Goal: Task Accomplishment & Management: Complete application form

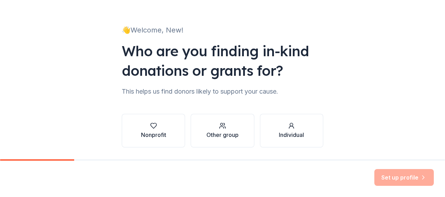
scroll to position [31, 0]
click at [141, 129] on div "Nonprofit" at bounding box center [153, 130] width 25 height 17
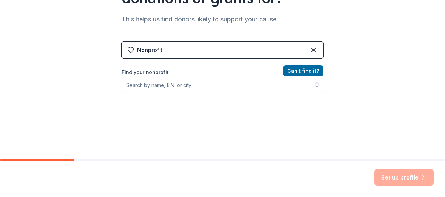
scroll to position [105, 0]
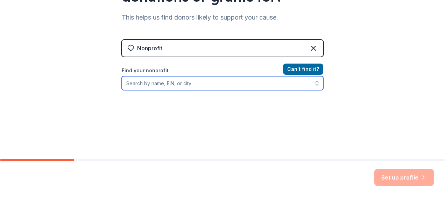
click at [282, 88] on input "Find your nonprofit" at bounding box center [223, 83] width 202 height 14
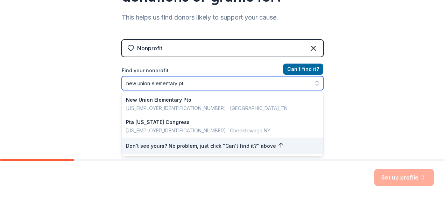
type input "new union elementary pto"
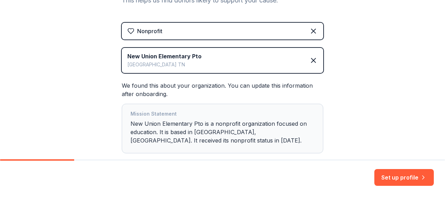
scroll to position [122, 0]
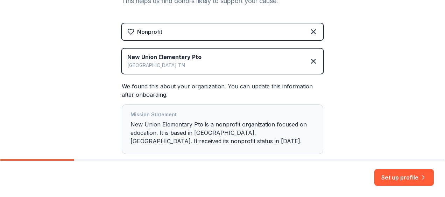
click at [211, 64] on div "New Union Elementary Pto Manchester TN" at bounding box center [223, 61] width 202 height 25
click at [184, 55] on div "New Union Elementary Pto" at bounding box center [164, 57] width 74 height 8
click at [311, 61] on icon at bounding box center [313, 61] width 4 height 4
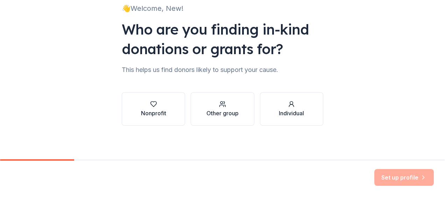
scroll to position [53, 0]
click at [153, 108] on div "Nonprofit" at bounding box center [153, 109] width 25 height 17
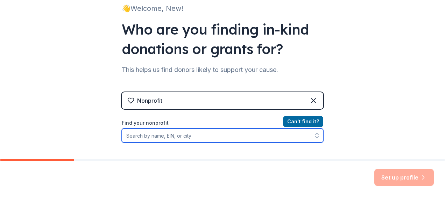
click at [181, 136] on input "Find your nonprofit" at bounding box center [223, 136] width 202 height 14
paste input "80-0748608"
type input "80-0748608"
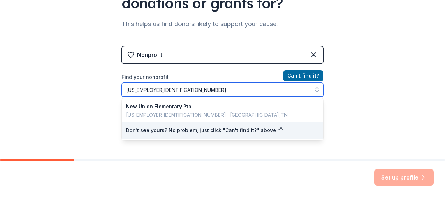
scroll to position [99, 0]
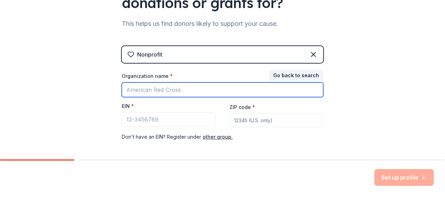
click at [183, 91] on input "Organization name *" at bounding box center [223, 90] width 202 height 15
type input "New Union Elementary PTO"
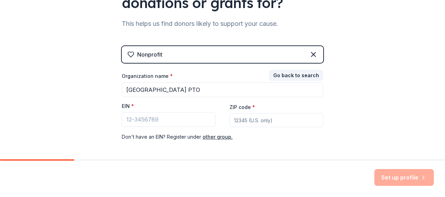
type input "37355"
click at [175, 120] on input "EIN *" at bounding box center [169, 119] width 94 height 15
paste input "80-0748608"
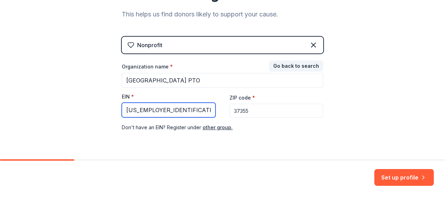
scroll to position [108, 0]
type input "80-0748608"
click at [342, 124] on div "👋 Welcome, New! Who are you finding in-kind donations or grants for? This helps…" at bounding box center [222, 36] width 445 height 288
click at [331, 106] on div "👋 Welcome, New! Who are you finding in-kind donations or grants for? This helps…" at bounding box center [223, 36] width 224 height 288
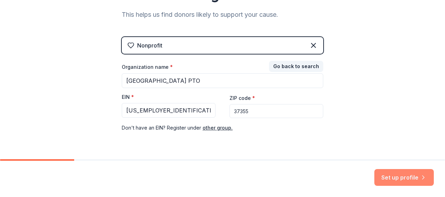
click at [401, 180] on button "Set up profile" at bounding box center [403, 177] width 59 height 17
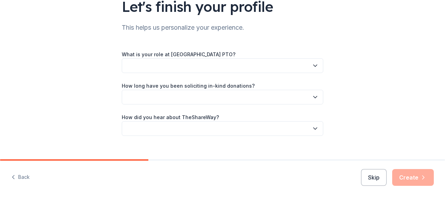
scroll to position [59, 0]
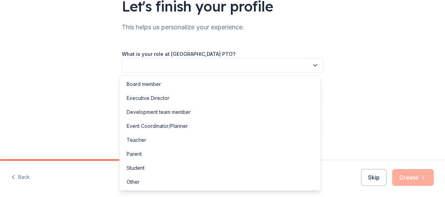
click at [282, 64] on button "button" at bounding box center [223, 65] width 202 height 15
click at [153, 85] on div "Board member" at bounding box center [144, 84] width 34 height 8
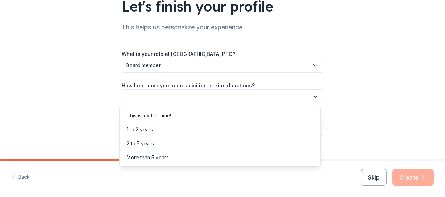
click at [153, 96] on button "button" at bounding box center [223, 97] width 202 height 15
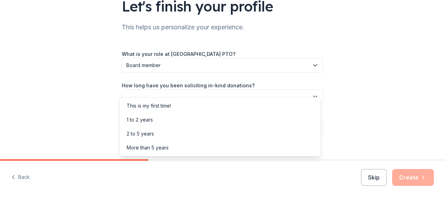
scroll to position [69, 0]
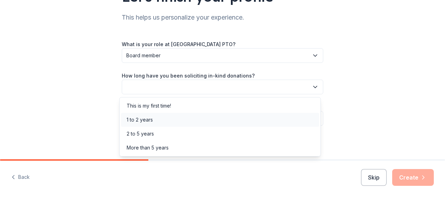
click at [170, 120] on div "1 to 2 years" at bounding box center [220, 120] width 198 height 14
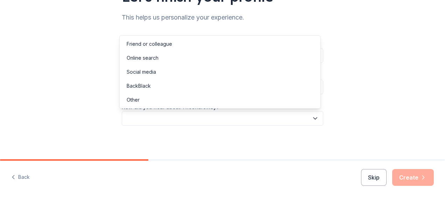
click at [170, 120] on button "button" at bounding box center [223, 118] width 202 height 15
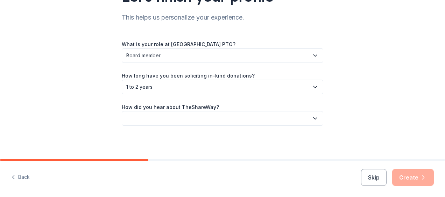
click at [170, 120] on button "button" at bounding box center [223, 118] width 202 height 15
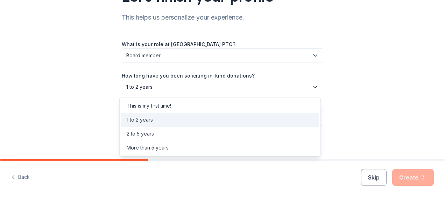
click at [174, 89] on span "1 to 2 years" at bounding box center [217, 87] width 183 height 8
click at [171, 106] on div "This is my first time!" at bounding box center [149, 106] width 44 height 8
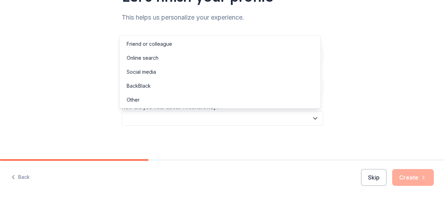
click at [173, 115] on button "button" at bounding box center [223, 118] width 202 height 15
click at [167, 58] on div "Online search" at bounding box center [220, 58] width 198 height 14
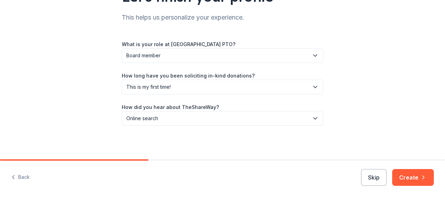
click at [193, 143] on div "Let's finish your profile This helps us personalize your experience. What is yo…" at bounding box center [223, 45] width 224 height 229
click at [421, 180] on icon "button" at bounding box center [423, 177] width 7 height 7
click at [331, 27] on div "Let's finish your profile This helps us personalize your experience. What is yo…" at bounding box center [223, 45] width 224 height 229
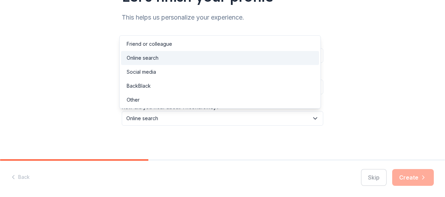
click at [313, 116] on icon "button" at bounding box center [315, 118] width 7 height 7
click at [299, 61] on div "Online search" at bounding box center [220, 58] width 198 height 14
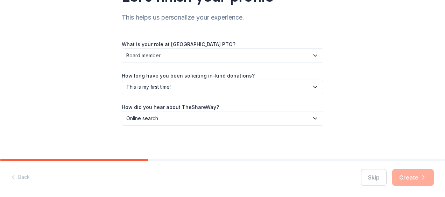
click at [412, 180] on div "Skip Create" at bounding box center [397, 177] width 73 height 17
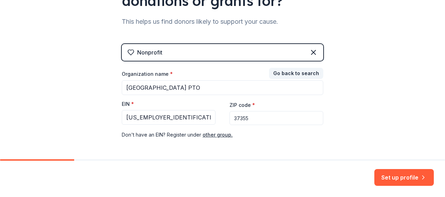
scroll to position [101, 0]
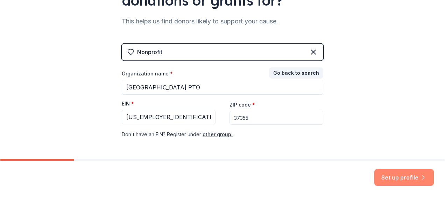
click at [397, 176] on button "Set up profile" at bounding box center [403, 177] width 59 height 17
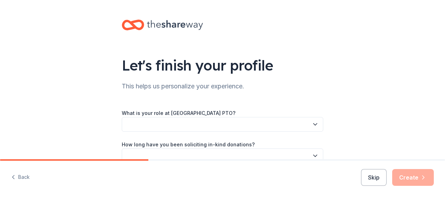
scroll to position [3, 0]
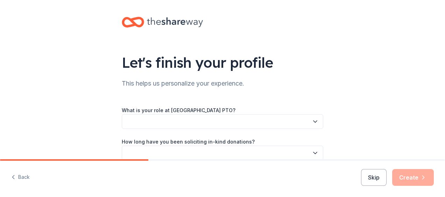
click at [297, 124] on button "button" at bounding box center [223, 121] width 202 height 15
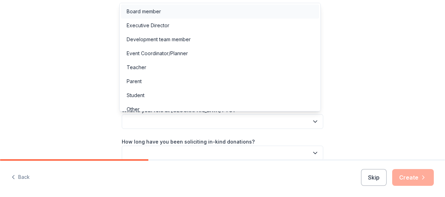
click at [244, 12] on div "Board member" at bounding box center [220, 12] width 198 height 14
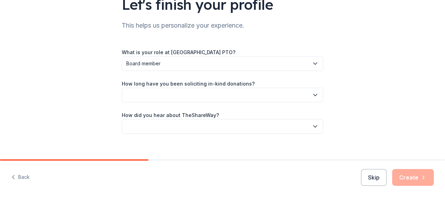
scroll to position [69, 0]
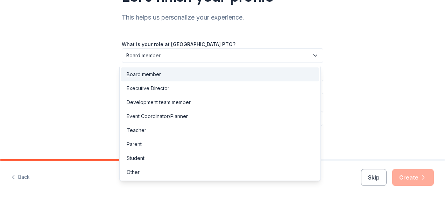
click at [300, 55] on span "Board member" at bounding box center [217, 55] width 183 height 8
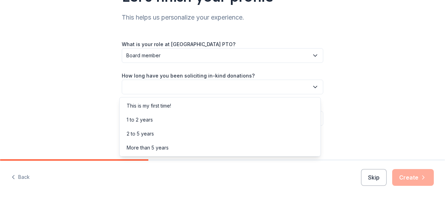
click at [302, 90] on button "button" at bounding box center [223, 87] width 202 height 15
click at [285, 106] on div "This is my first time!" at bounding box center [220, 106] width 198 height 14
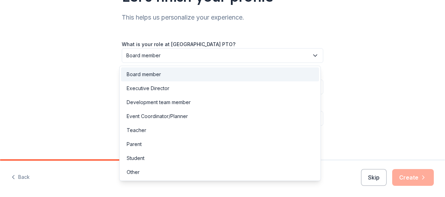
click at [304, 53] on span "Board member" at bounding box center [217, 55] width 183 height 8
click at [332, 83] on div "Let's finish your profile This helps us personalize your experience. What is yo…" at bounding box center [222, 45] width 445 height 229
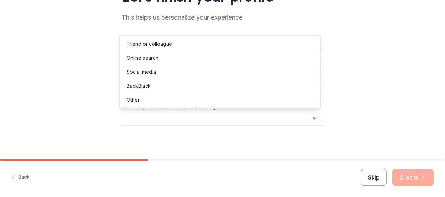
click at [289, 113] on button "button" at bounding box center [223, 118] width 202 height 15
click at [262, 60] on div "Online search" at bounding box center [220, 58] width 198 height 14
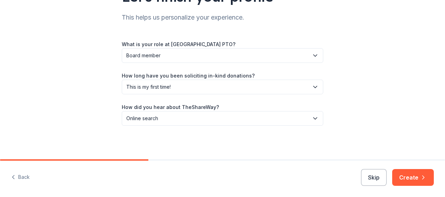
click at [343, 131] on div "Let's finish your profile This helps us personalize your experience. What is yo…" at bounding box center [222, 45] width 445 height 229
click at [417, 183] on button "Create" at bounding box center [413, 177] width 42 height 17
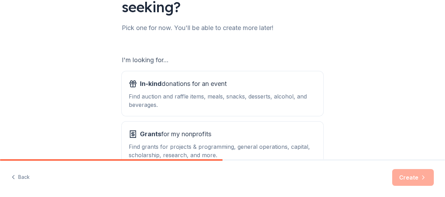
scroll to position [114, 0]
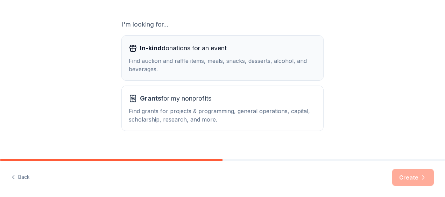
click at [293, 57] on div "Find auction and raffle items, meals, snacks, desserts, alcohol, and beverages." at bounding box center [223, 65] width 188 height 17
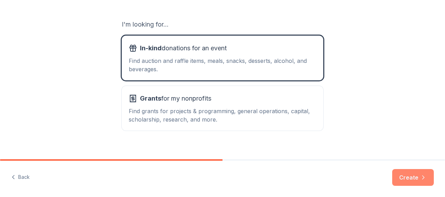
click at [411, 181] on button "Create" at bounding box center [413, 177] width 42 height 17
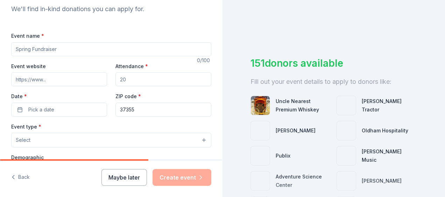
scroll to position [76, 0]
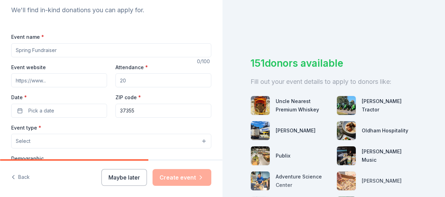
click at [148, 50] on input "Event name *" at bounding box center [111, 50] width 200 height 14
type input "Fall Festival"
click at [78, 85] on input "Event website" at bounding box center [59, 80] width 96 height 14
type input "500"
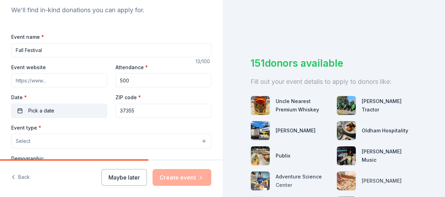
click at [64, 108] on button "Pick a date" at bounding box center [59, 111] width 96 height 14
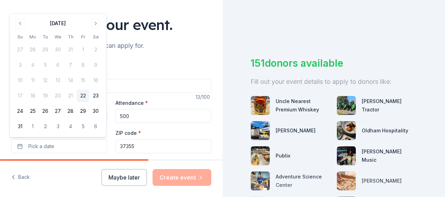
scroll to position [41, 0]
click at [99, 23] on button "Go to next month" at bounding box center [96, 23] width 10 height 10
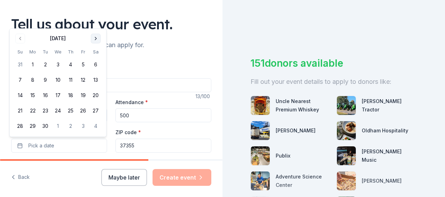
click at [99, 23] on div "Tell us about your event." at bounding box center [111, 24] width 200 height 20
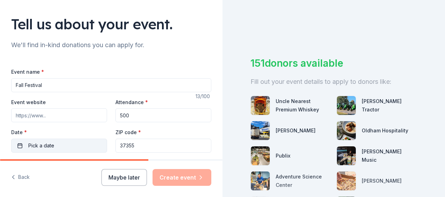
click at [70, 145] on button "Pick a date" at bounding box center [59, 146] width 96 height 14
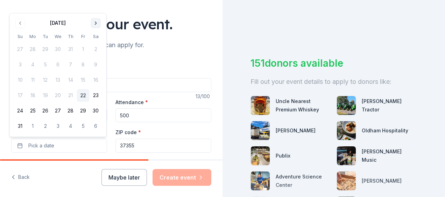
click at [96, 25] on button "Go to next month" at bounding box center [96, 23] width 10 height 10
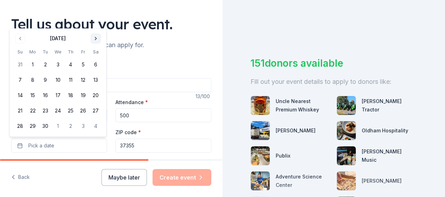
click at [96, 36] on button "Go to next month" at bounding box center [96, 39] width 10 height 10
click at [96, 38] on button "Go to next month" at bounding box center [96, 39] width 10 height 10
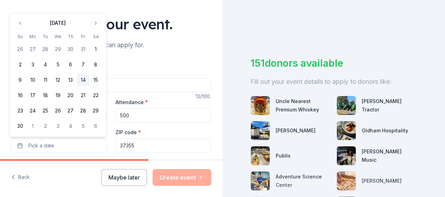
click at [83, 79] on button "14" at bounding box center [83, 80] width 13 height 13
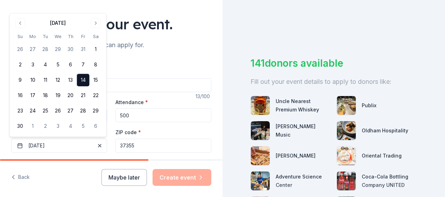
click at [167, 70] on div "Event name * Fall Festival" at bounding box center [111, 80] width 200 height 25
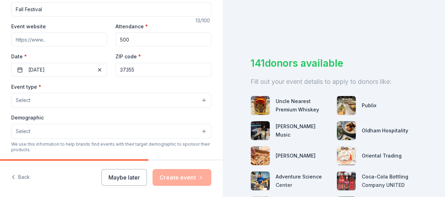
scroll to position [118, 0]
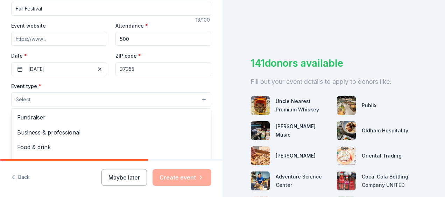
click at [165, 99] on button "Select" at bounding box center [111, 99] width 200 height 15
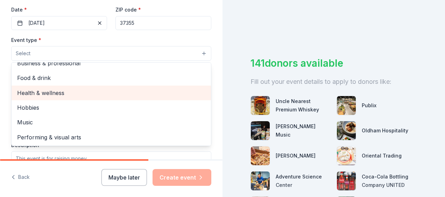
scroll to position [0, 0]
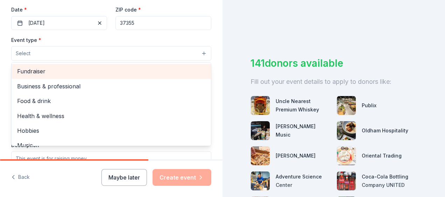
click at [99, 74] on span "Fundraiser" at bounding box center [111, 71] width 188 height 9
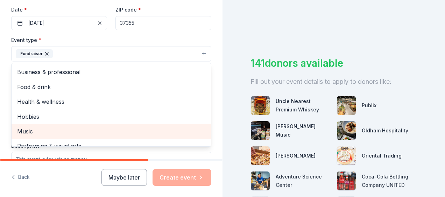
scroll to position [8, 0]
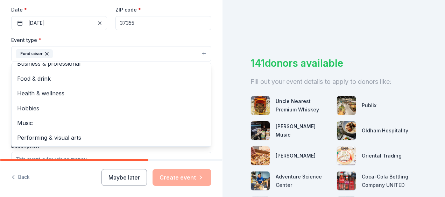
click at [209, 56] on div "Tell us about your event. We'll find in-kind donations you can apply for. Event…" at bounding box center [111, 69] width 223 height 467
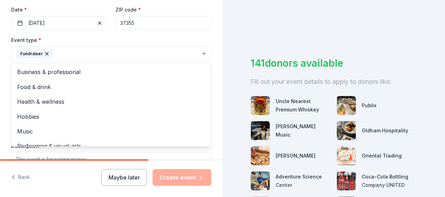
click at [199, 55] on button "Fundraiser" at bounding box center [111, 53] width 200 height 15
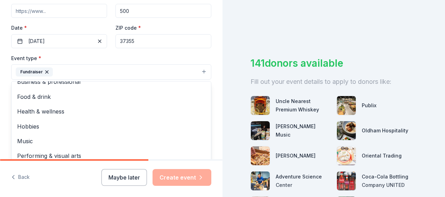
scroll to position [181, 0]
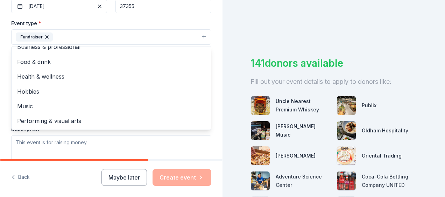
click at [211, 49] on div "Tell us about your event. We'll find in-kind donations you can apply for. Event…" at bounding box center [111, 52] width 223 height 467
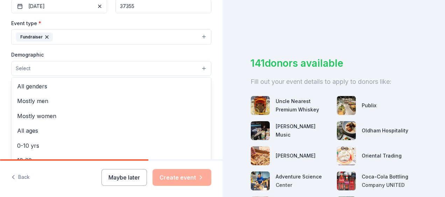
click at [132, 70] on button "Select" at bounding box center [111, 68] width 200 height 15
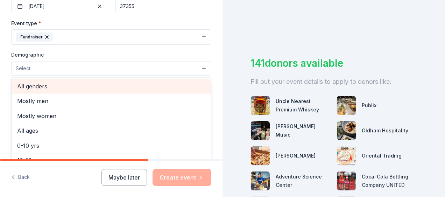
click at [110, 87] on span "All genders" at bounding box center [111, 86] width 188 height 9
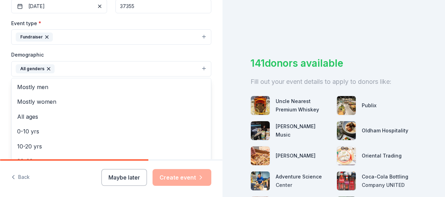
click at [7, 85] on div "Tell us about your event. We'll find in-kind donations you can apply for. Event…" at bounding box center [111, 52] width 223 height 467
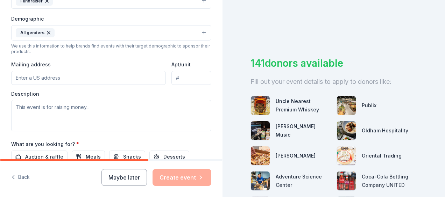
scroll to position [217, 0]
click at [42, 76] on input "Mailing address" at bounding box center [88, 78] width 155 height 14
type input "3320 Woodbury Highway, Manchester, TN, 37355"
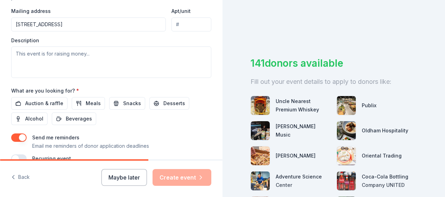
scroll to position [273, 0]
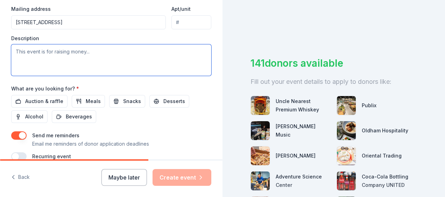
click at [131, 50] on textarea at bounding box center [111, 59] width 200 height 31
paste textarea "New Union PTO’s Fall Festival is an annual fundraising event that commemorates …"
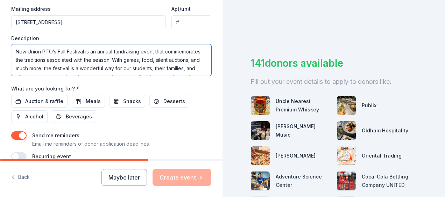
scroll to position [13, 0]
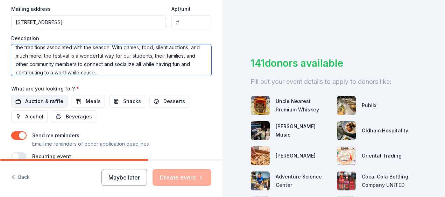
type textarea "New Union PTO’s Fall Festival is an annual fundraising event that commemorates …"
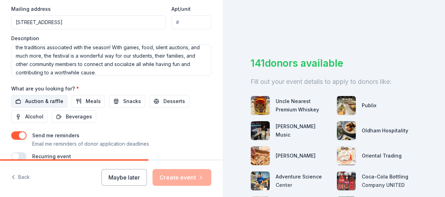
click at [54, 98] on span "Auction & raffle" at bounding box center [44, 101] width 38 height 8
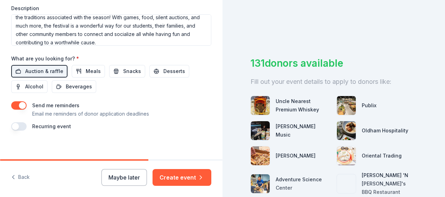
scroll to position [306, 0]
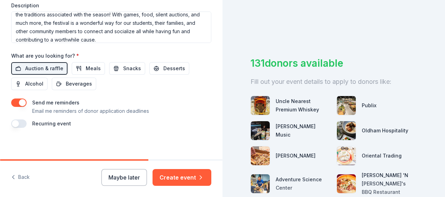
click at [18, 99] on button "button" at bounding box center [18, 103] width 15 height 8
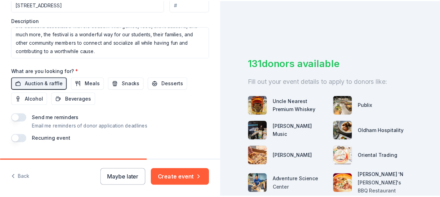
scroll to position [297, 0]
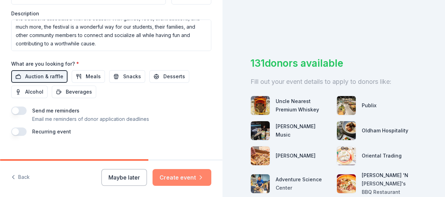
click at [192, 183] on button "Create event" at bounding box center [182, 177] width 59 height 17
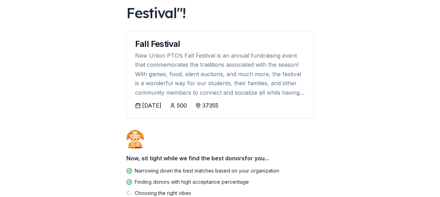
scroll to position [107, 0]
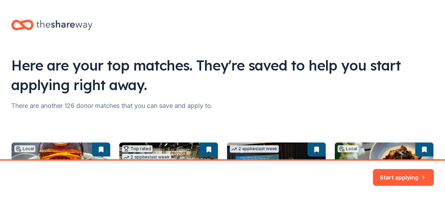
click at [160, 105] on div "There are another 126 donor matches that you can save and apply to." at bounding box center [222, 105] width 423 height 11
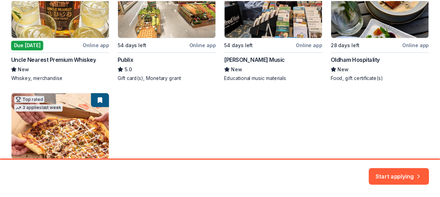
scroll to position [172, 0]
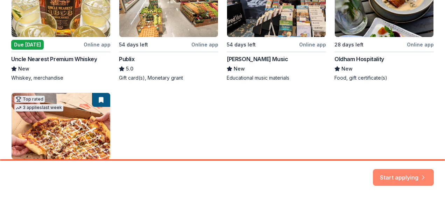
click at [403, 173] on button "Start applying" at bounding box center [403, 173] width 61 height 17
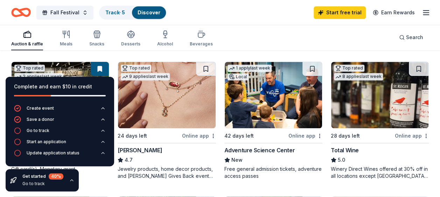
scroll to position [190, 0]
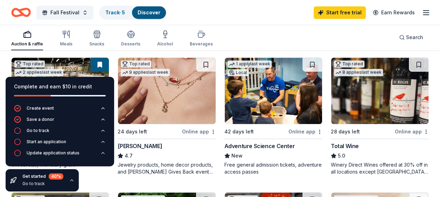
scroll to position [198, 0]
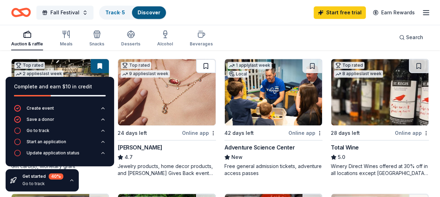
click at [210, 63] on button at bounding box center [206, 66] width 20 height 14
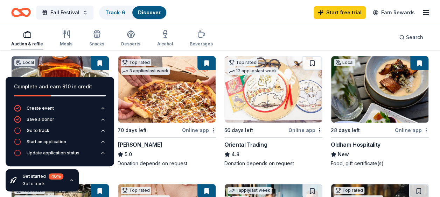
scroll to position [71, 0]
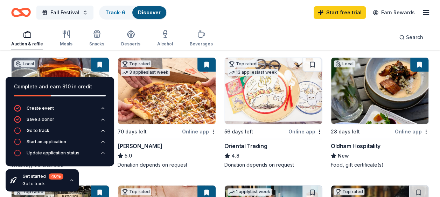
click at [96, 68] on button at bounding box center [100, 65] width 18 height 14
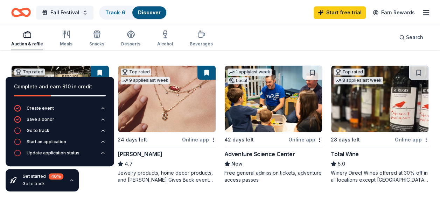
scroll to position [192, 0]
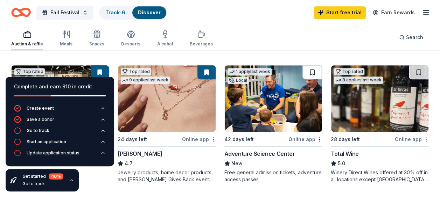
click at [310, 73] on button at bounding box center [312, 72] width 20 height 14
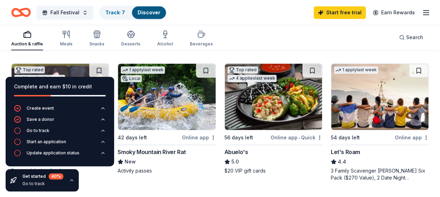
scroll to position [330, 0]
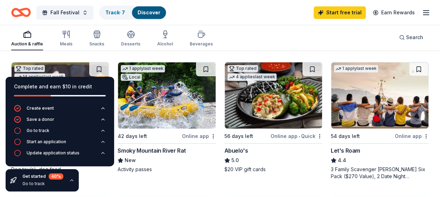
click at [70, 181] on icon "button" at bounding box center [72, 181] width 6 height 6
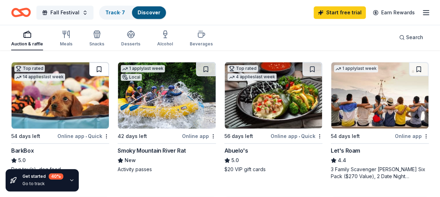
click at [99, 66] on button at bounding box center [99, 69] width 20 height 14
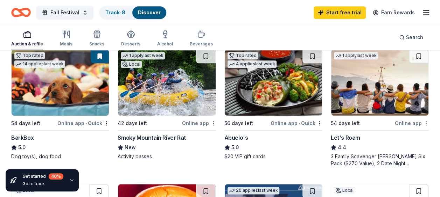
scroll to position [344, 0]
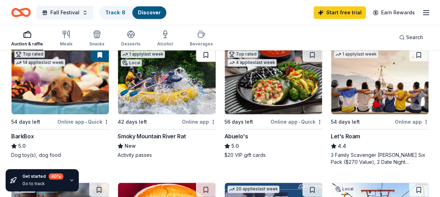
click at [204, 57] on button at bounding box center [206, 55] width 20 height 14
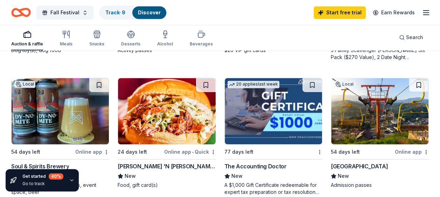
scroll to position [450, 0]
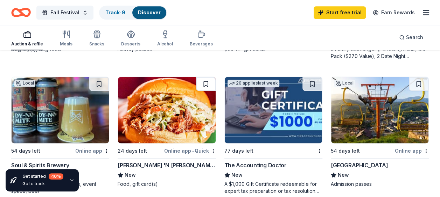
click at [205, 81] on button at bounding box center [206, 84] width 20 height 14
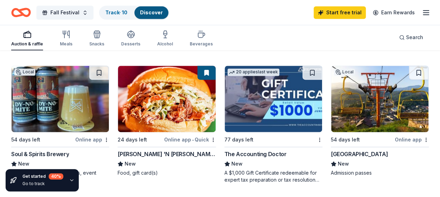
scroll to position [462, 0]
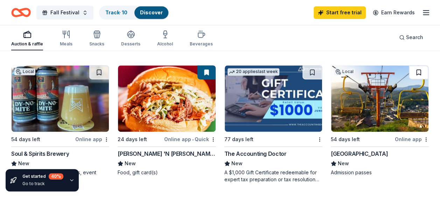
click at [421, 67] on button at bounding box center [419, 72] width 20 height 14
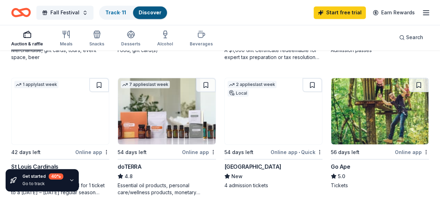
scroll to position [585, 0]
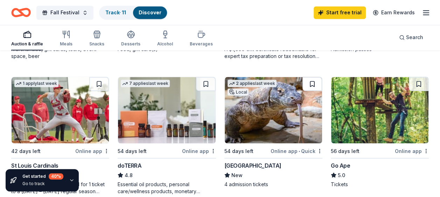
click at [312, 82] on button at bounding box center [312, 84] width 20 height 14
click at [202, 82] on button at bounding box center [206, 84] width 20 height 14
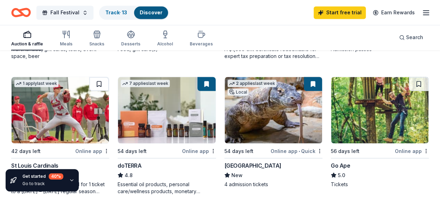
click at [100, 82] on button at bounding box center [99, 84] width 20 height 14
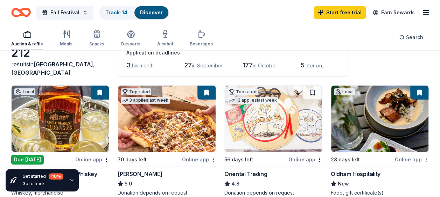
scroll to position [0, 0]
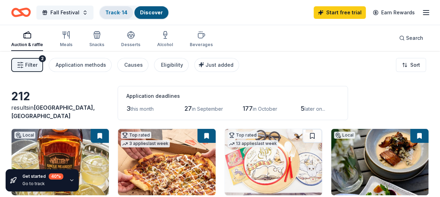
click at [120, 10] on link "Track · 14" at bounding box center [116, 12] width 22 height 6
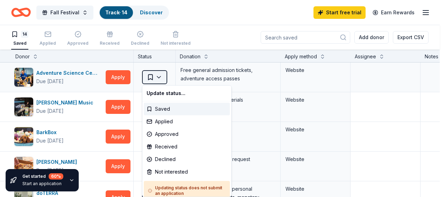
click at [159, 79] on html "Fall Festival Track · 14 Discover Start free trial Earn Rewards 14 Saved Applie…" at bounding box center [222, 98] width 445 height 197
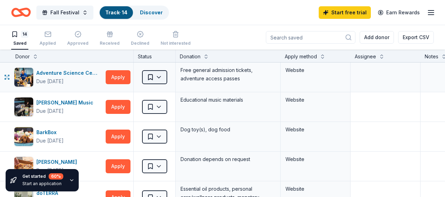
click at [159, 79] on html "Fall Festival Track · 14 Discover Start free trial Earn Rewards 14 Saved Applie…" at bounding box center [222, 98] width 445 height 197
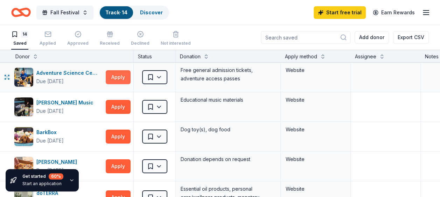
click at [115, 79] on button "Apply" at bounding box center [118, 77] width 25 height 14
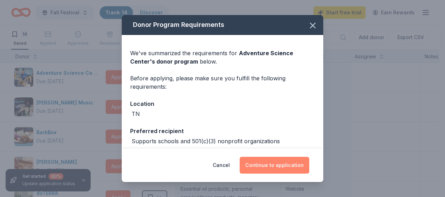
click at [271, 167] on button "Continue to application" at bounding box center [275, 165] width 70 height 17
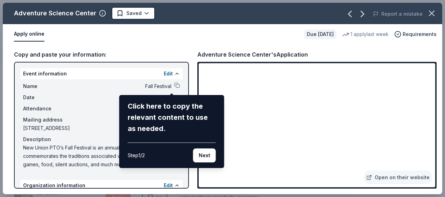
click at [172, 101] on div "Click here to copy the relevant content to use as needed." at bounding box center [172, 118] width 88 height 34
click at [170, 85] on div "Adventure Science Center Saved Report a mistake Apply online Due in 42 days 1 a…" at bounding box center [223, 99] width 440 height 192
click at [198, 153] on button "Next" at bounding box center [204, 156] width 23 height 14
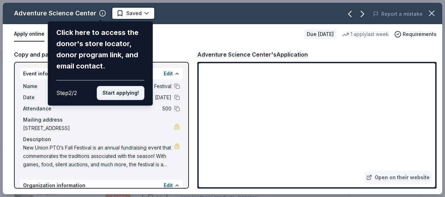
click at [127, 94] on button "Start applying!" at bounding box center [121, 93] width 48 height 14
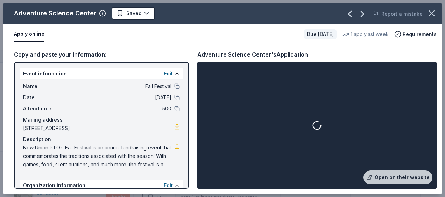
click at [174, 86] on button at bounding box center [177, 87] width 6 height 6
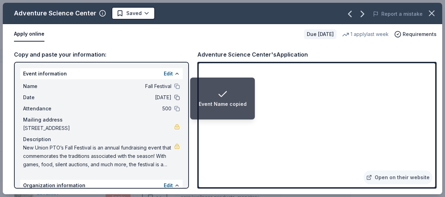
click at [174, 99] on button at bounding box center [177, 98] width 6 height 6
click at [174, 111] on button at bounding box center [177, 109] width 6 height 6
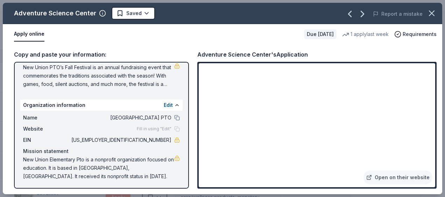
scroll to position [82, 0]
click at [174, 116] on button at bounding box center [177, 117] width 6 height 6
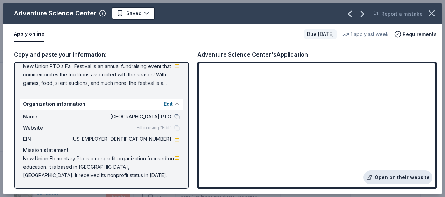
click at [382, 178] on link "Open on their website" at bounding box center [398, 178] width 69 height 14
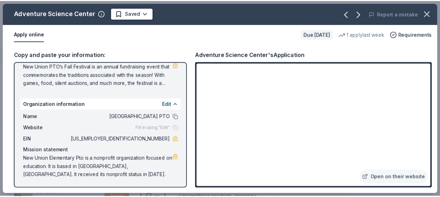
scroll to position [0, 0]
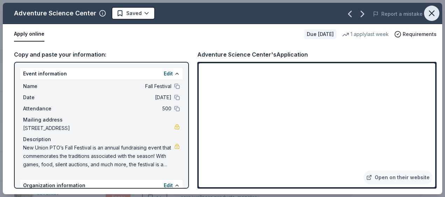
click at [433, 16] on icon "button" at bounding box center [432, 13] width 10 height 10
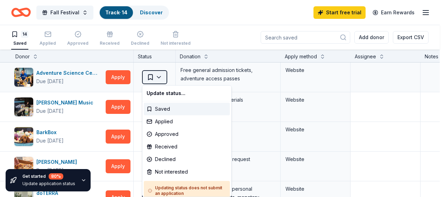
click at [160, 76] on html "Fall Festival Track · 14 Discover Start free trial Earn Rewards 14 Saved Applie…" at bounding box center [222, 98] width 445 height 197
click at [169, 122] on div "Applied" at bounding box center [187, 121] width 86 height 13
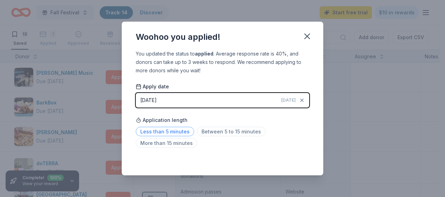
click at [175, 133] on span "Less than 5 minutes" at bounding box center [165, 131] width 58 height 9
click at [309, 36] on icon "button" at bounding box center [307, 36] width 10 height 10
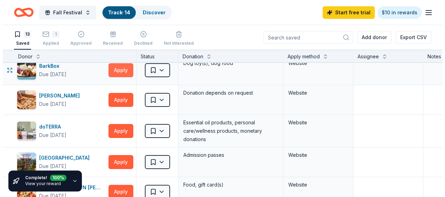
scroll to position [18, 0]
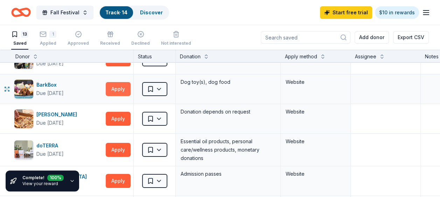
click at [118, 94] on button "Apply" at bounding box center [118, 89] width 25 height 14
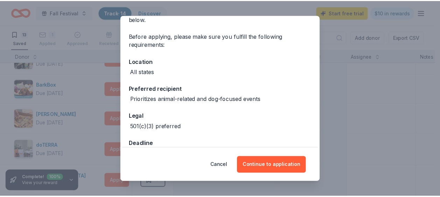
scroll to position [44, 0]
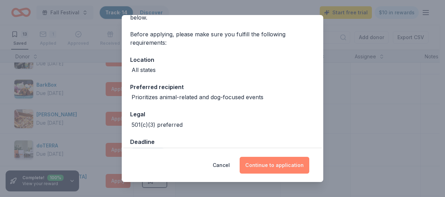
click at [251, 161] on button "Continue to application" at bounding box center [275, 165] width 70 height 17
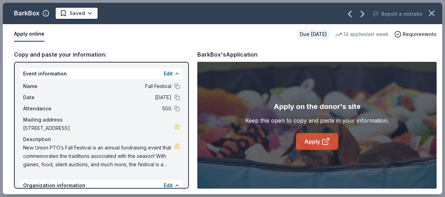
click at [312, 145] on link "Apply" at bounding box center [317, 141] width 42 height 17
click at [434, 14] on icon "button" at bounding box center [432, 13] width 10 height 10
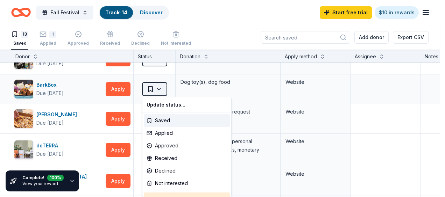
click at [157, 90] on html "Fall Festival Track · 14 Discover Start free trial $10 in rewards 13 Saved 1 Ap…" at bounding box center [222, 98] width 445 height 197
click at [163, 135] on div "Applied" at bounding box center [187, 133] width 86 height 13
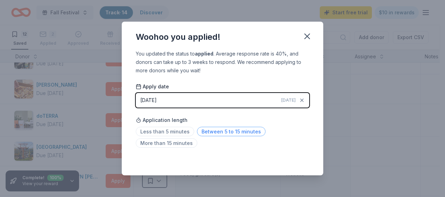
click at [197, 131] on span "Between 5 to 15 minutes" at bounding box center [231, 131] width 69 height 9
click at [305, 38] on icon "button" at bounding box center [307, 36] width 5 height 5
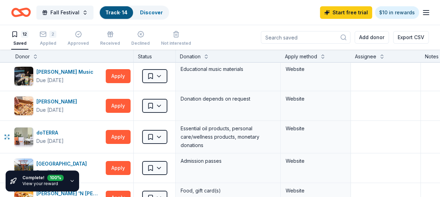
scroll to position [0, 0]
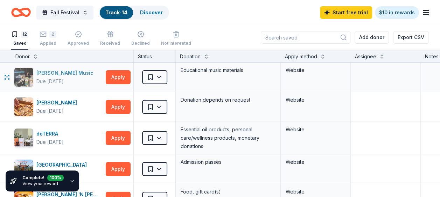
click at [58, 71] on div "Alfred Music" at bounding box center [66, 73] width 60 height 8
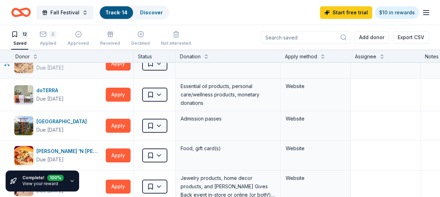
scroll to position [43, 0]
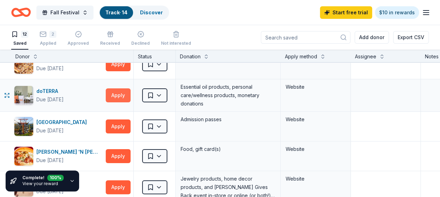
click at [115, 98] on button "Apply" at bounding box center [118, 96] width 25 height 14
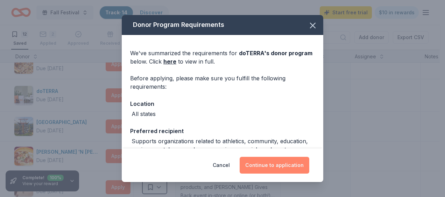
click at [260, 167] on button "Continue to application" at bounding box center [275, 165] width 70 height 17
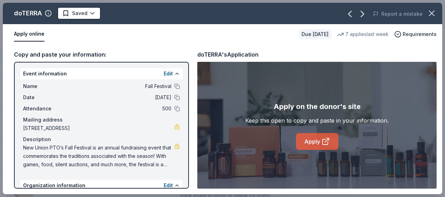
click at [316, 143] on link "Apply" at bounding box center [317, 141] width 42 height 17
click at [434, 13] on icon "button" at bounding box center [432, 13] width 10 height 10
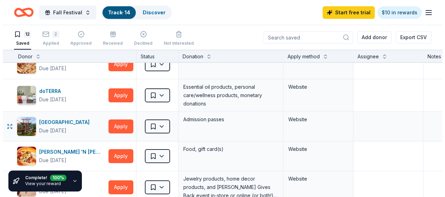
scroll to position [0, 0]
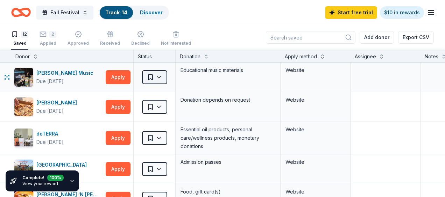
click at [158, 76] on html "Fall Festival Track · 14 Discover Start free trial $10 in rewards 12 Saved 2 Ap…" at bounding box center [222, 98] width 445 height 197
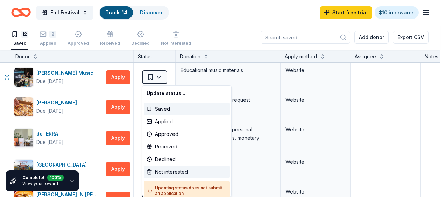
click at [178, 171] on div "Not interested" at bounding box center [187, 172] width 86 height 13
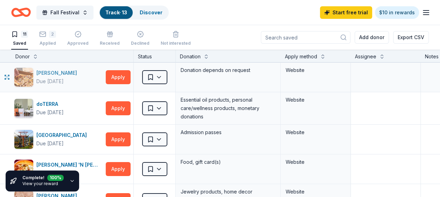
click at [48, 71] on div "[PERSON_NAME]" at bounding box center [57, 73] width 43 height 8
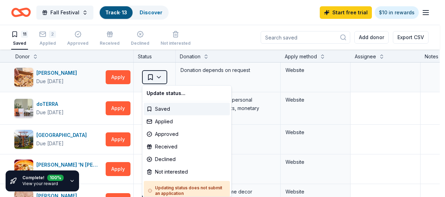
click at [160, 76] on html "Fall Festival Track · 13 Discover Start free trial $10 in rewards 11 Saved 2 Ap…" at bounding box center [222, 98] width 445 height 197
click at [168, 170] on div "Not interested" at bounding box center [187, 172] width 86 height 13
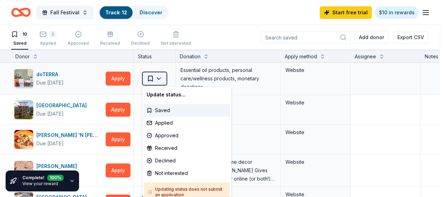
click at [161, 78] on html "Fall Festival Track · 12 Discover Start free trial $10 in rewards 10 Saved 2 Ap…" at bounding box center [222, 98] width 445 height 197
click at [167, 178] on div "Not interested" at bounding box center [187, 173] width 86 height 13
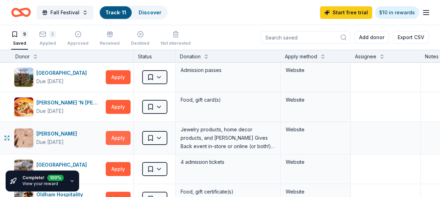
click at [121, 139] on button "Apply" at bounding box center [118, 138] width 25 height 14
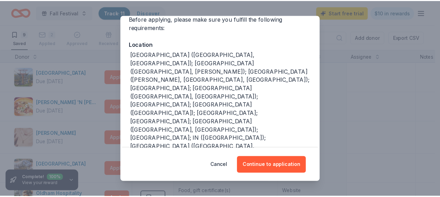
scroll to position [138, 0]
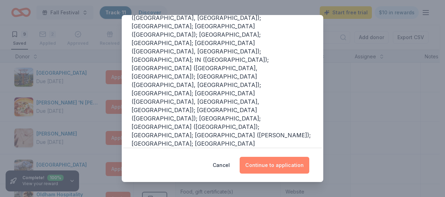
click at [271, 168] on button "Continue to application" at bounding box center [275, 165] width 70 height 17
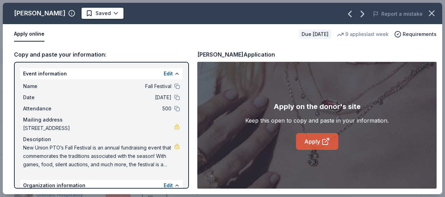
click at [314, 145] on link "Apply" at bounding box center [317, 141] width 42 height 17
click at [434, 12] on icon "button" at bounding box center [432, 13] width 10 height 10
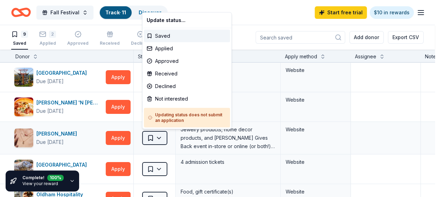
click at [156, 139] on html "Fall Festival Track · 11 Discover Start free trial $10 in rewards 9 Saved 2 App…" at bounding box center [220, 98] width 440 height 197
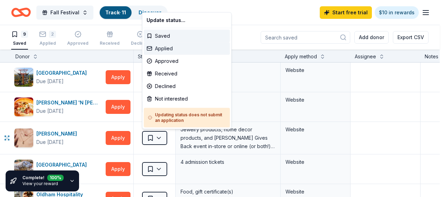
click at [174, 49] on div "Applied" at bounding box center [187, 48] width 86 height 13
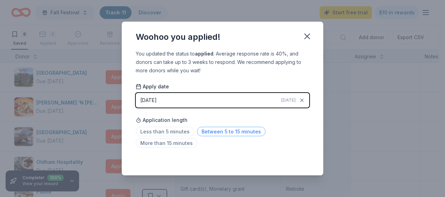
click at [214, 133] on span "Between 5 to 15 minutes" at bounding box center [231, 131] width 69 height 9
click at [307, 36] on icon "button" at bounding box center [307, 36] width 5 height 5
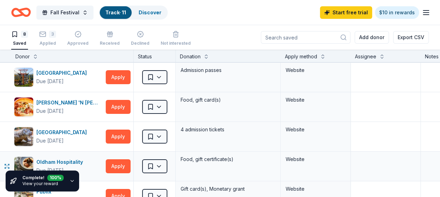
scroll to position [0, 0]
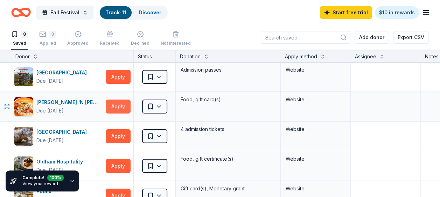
click at [121, 109] on button "Apply" at bounding box center [118, 107] width 25 height 14
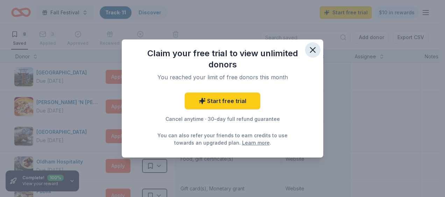
click at [312, 47] on icon "button" at bounding box center [313, 50] width 10 height 10
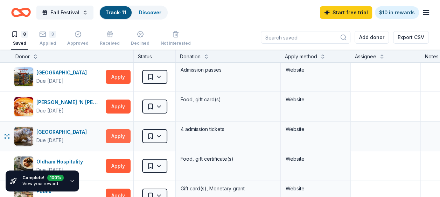
click at [113, 139] on button "Apply" at bounding box center [118, 136] width 25 height 14
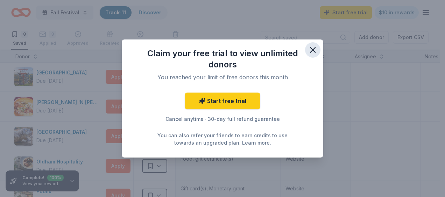
click at [311, 54] on icon "button" at bounding box center [313, 50] width 10 height 10
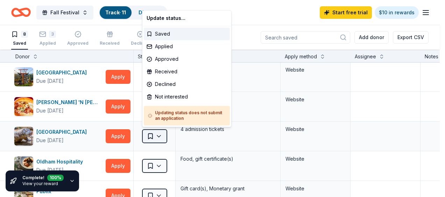
click at [160, 132] on html "Fall Festival Track · 11 Discover Start free trial $10 in rewards 8 Saved 3 App…" at bounding box center [222, 98] width 445 height 197
click at [167, 47] on div "Applied" at bounding box center [187, 46] width 86 height 13
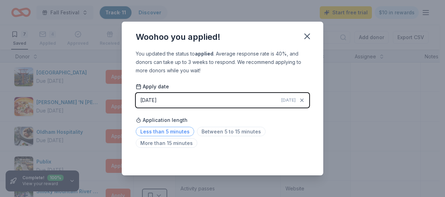
click at [178, 132] on span "Less than 5 minutes" at bounding box center [165, 131] width 58 height 9
click at [307, 35] on icon "button" at bounding box center [307, 36] width 10 height 10
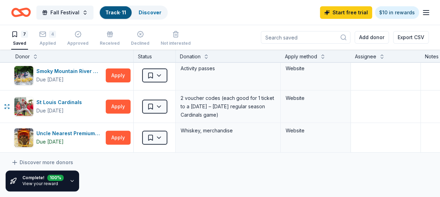
scroll to position [120, 0]
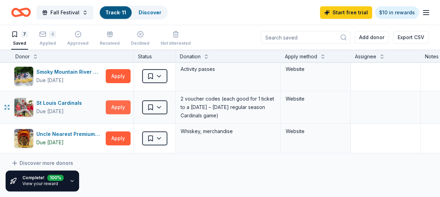
click at [121, 106] on button "Apply" at bounding box center [118, 107] width 25 height 14
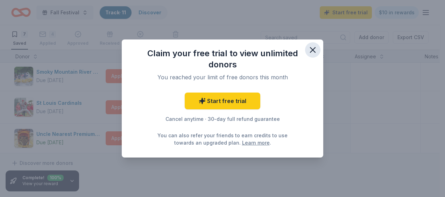
click at [313, 50] on icon "button" at bounding box center [312, 50] width 5 height 5
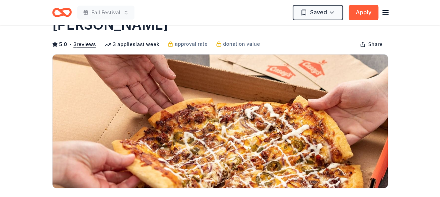
scroll to position [10, 0]
